Goal: Complete application form

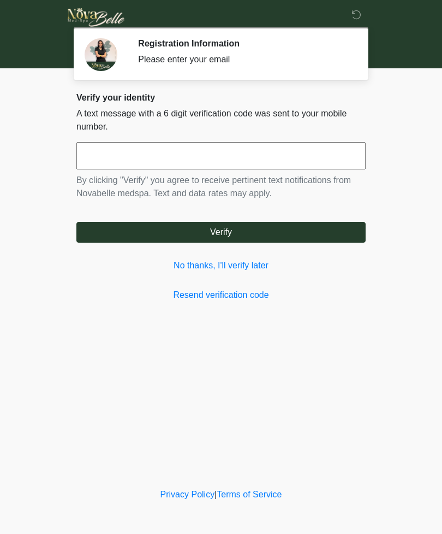
click at [308, 156] on input "text" at bounding box center [221, 155] width 290 height 27
type input "******"
click at [329, 236] on button "Verify" at bounding box center [221, 232] width 290 height 21
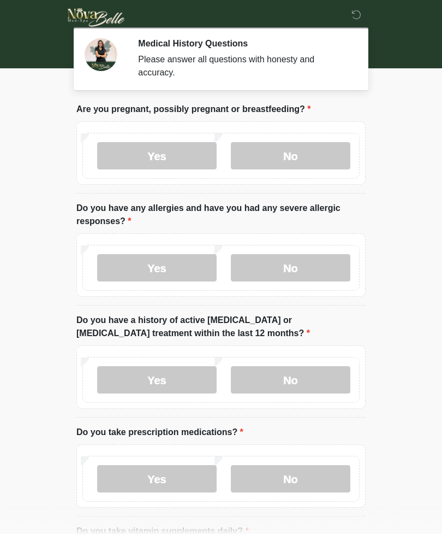
click at [309, 158] on label "No" at bounding box center [291, 155] width 120 height 27
click at [306, 271] on label "No" at bounding box center [291, 267] width 120 height 27
click at [305, 376] on label "No" at bounding box center [291, 379] width 120 height 27
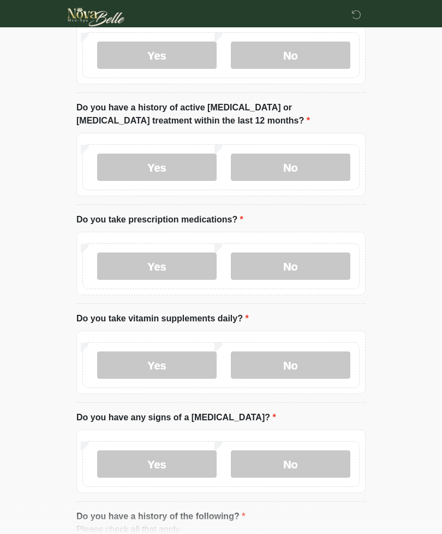
scroll to position [213, 0]
click at [325, 268] on label "No" at bounding box center [291, 265] width 120 height 27
click at [318, 365] on label "No" at bounding box center [291, 364] width 120 height 27
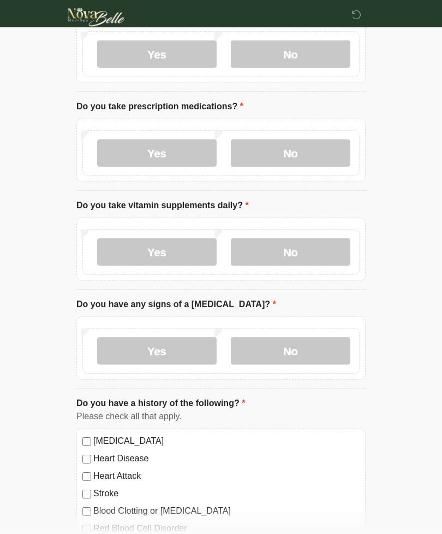
scroll to position [327, 0]
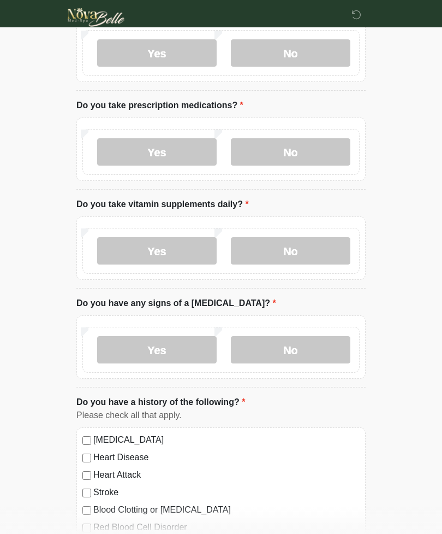
click at [321, 354] on label "No" at bounding box center [291, 349] width 120 height 27
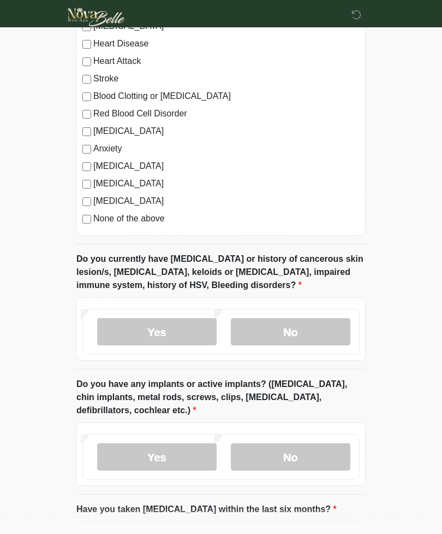
scroll to position [741, 0]
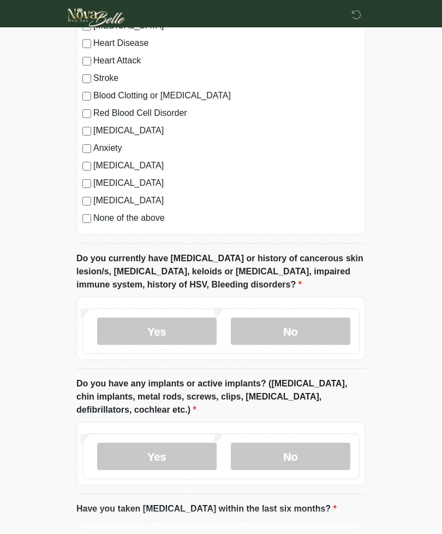
click at [316, 337] on label "No" at bounding box center [291, 330] width 120 height 27
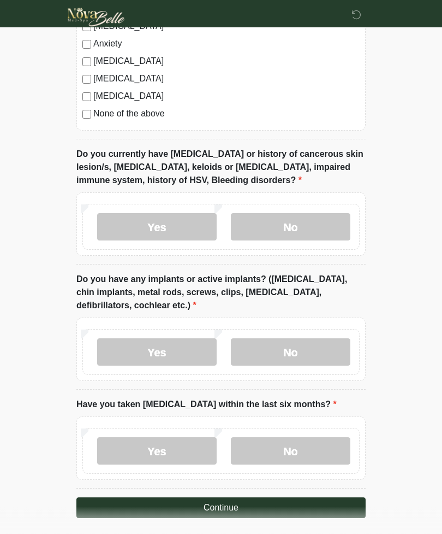
scroll to position [851, 0]
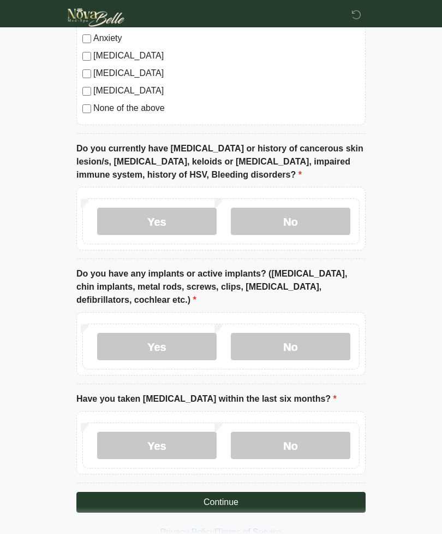
click at [317, 349] on label "No" at bounding box center [291, 346] width 120 height 27
click at [311, 449] on label "No" at bounding box center [291, 445] width 120 height 27
click at [302, 506] on button "Continue" at bounding box center [221, 502] width 290 height 21
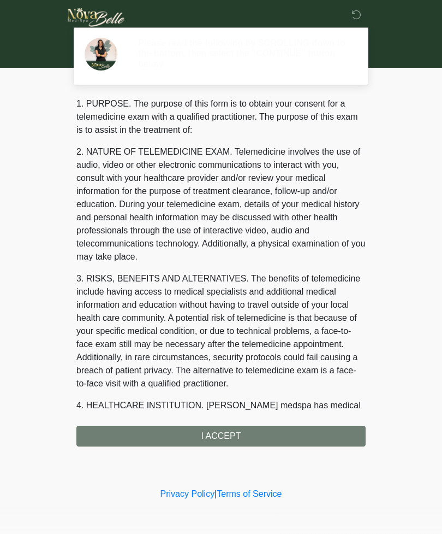
scroll to position [0, 0]
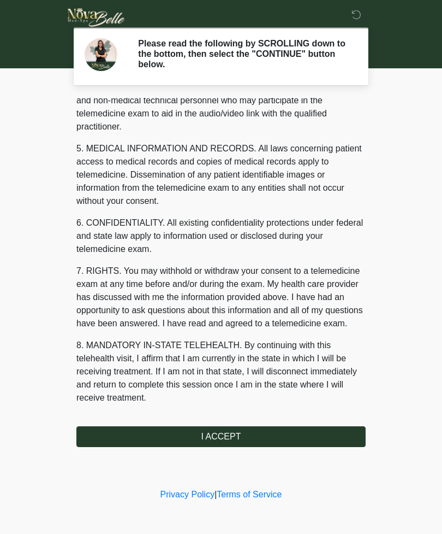
click at [290, 439] on button "I ACCEPT" at bounding box center [221, 436] width 290 height 21
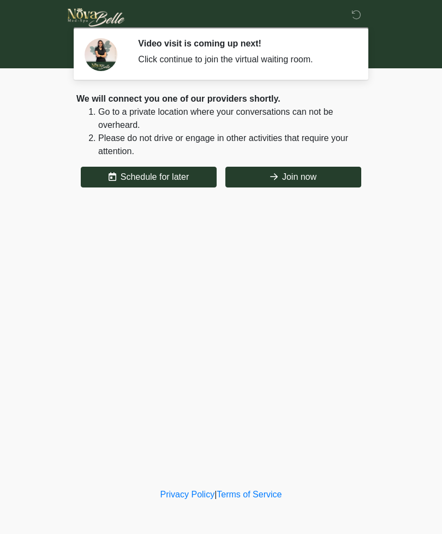
click at [318, 173] on button "Join now" at bounding box center [294, 177] width 136 height 21
